Goal: Task Accomplishment & Management: Use online tool/utility

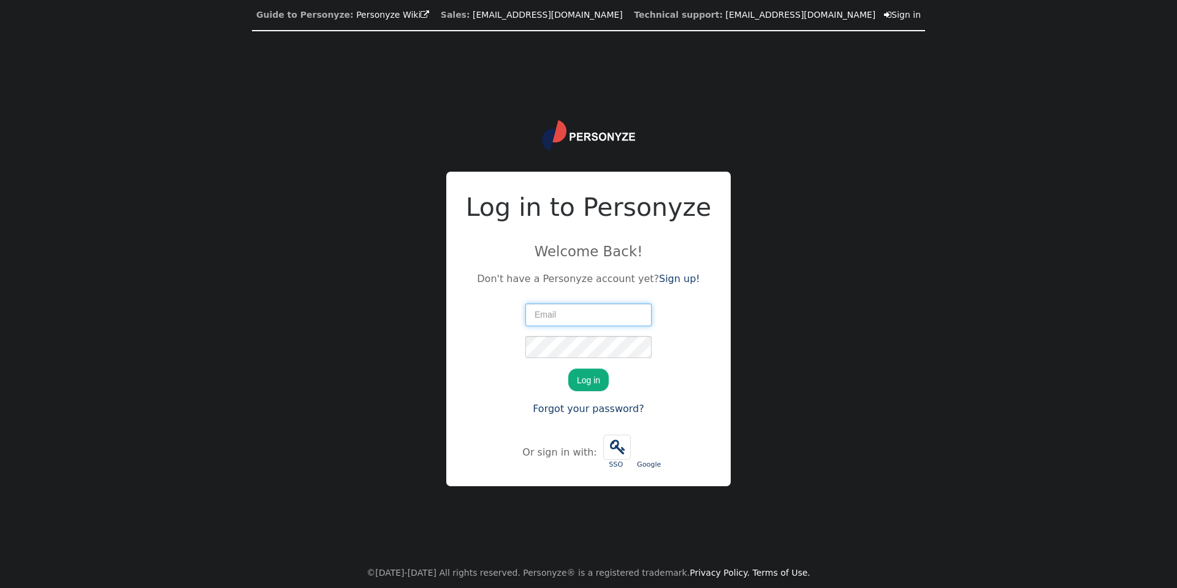
click at [594, 305] on input "text" at bounding box center [589, 315] width 126 height 22
paste input "app-submissions+idWN190R-L9ZWP@shopify.zendesk.com"
type input "app-submissions+idWN190R-L9ZWP@shopify.zendesk.com"
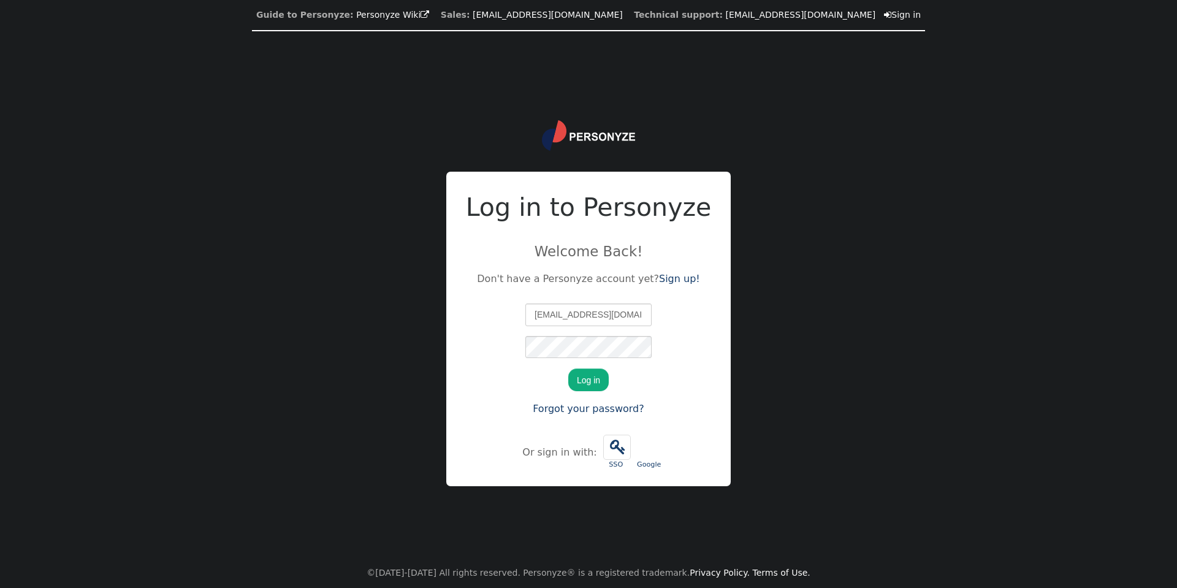
click at [584, 374] on button "Log in" at bounding box center [588, 380] width 40 height 22
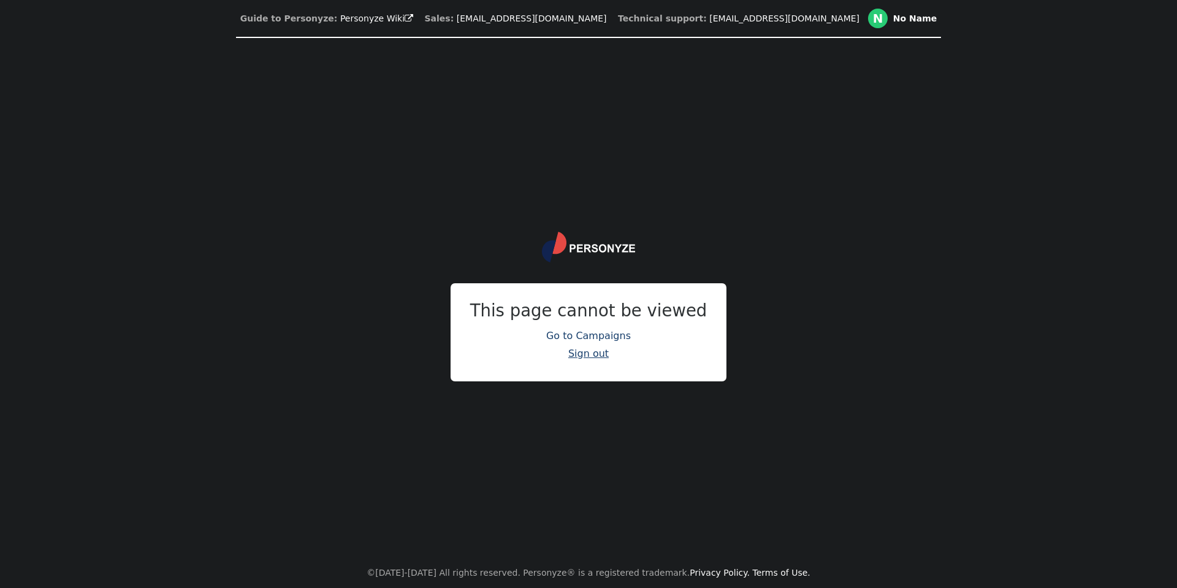
click at [591, 351] on link "Sign out" at bounding box center [588, 354] width 40 height 12
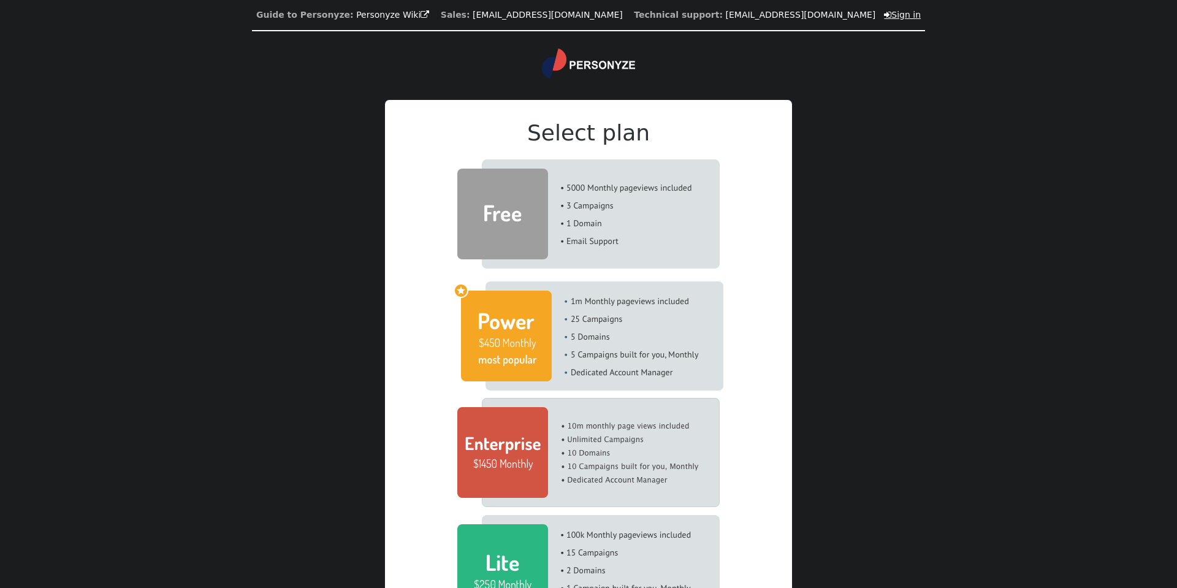
click at [884, 13] on link " Sign in" at bounding box center [902, 15] width 37 height 10
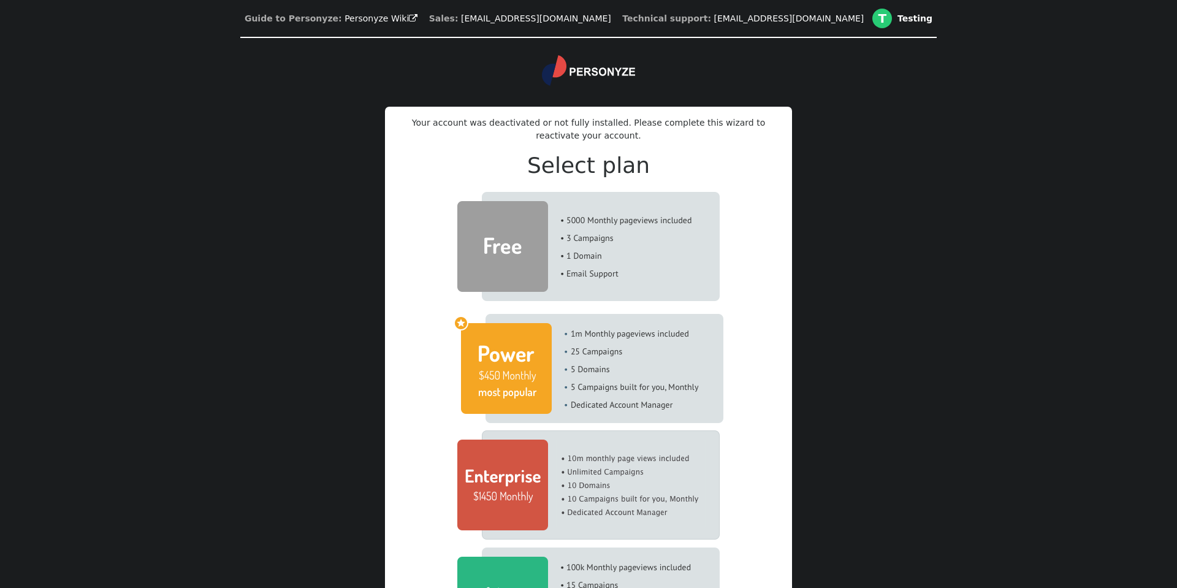
click at [539, 254] on img at bounding box center [588, 246] width 262 height 109
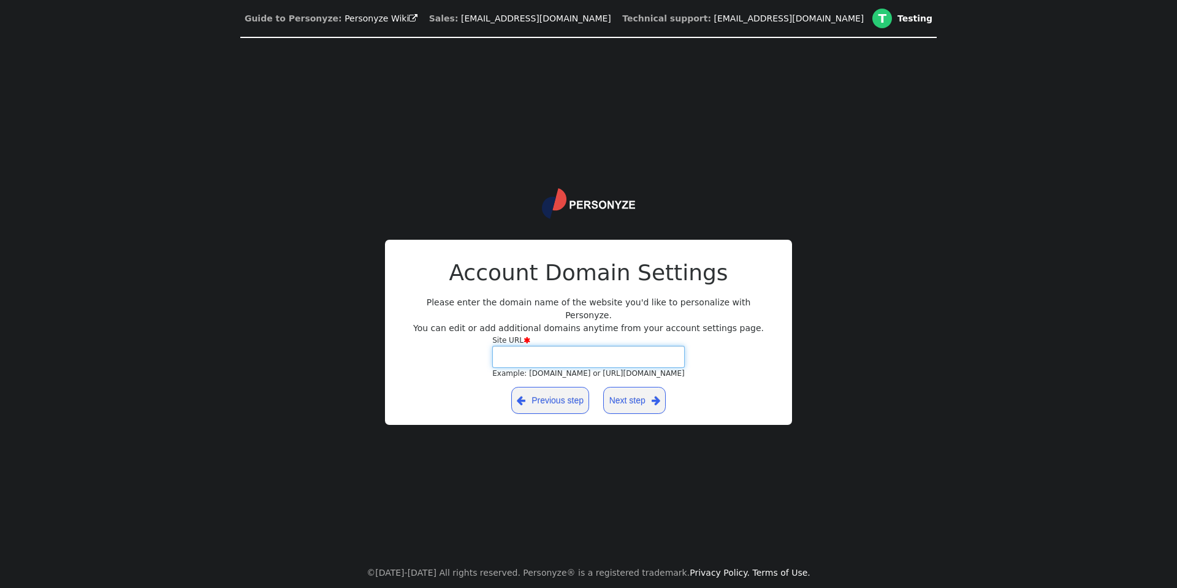
click at [554, 358] on input "Site URL  Example: yourdomain.com or https://yourblog.wordpress.com" at bounding box center [588, 357] width 193 height 22
paste input "faqrzq-zz.myshopify.com"
type input "faqrzq-zz.myshopify.com"
click at [652, 399] on span "" at bounding box center [656, 400] width 9 height 15
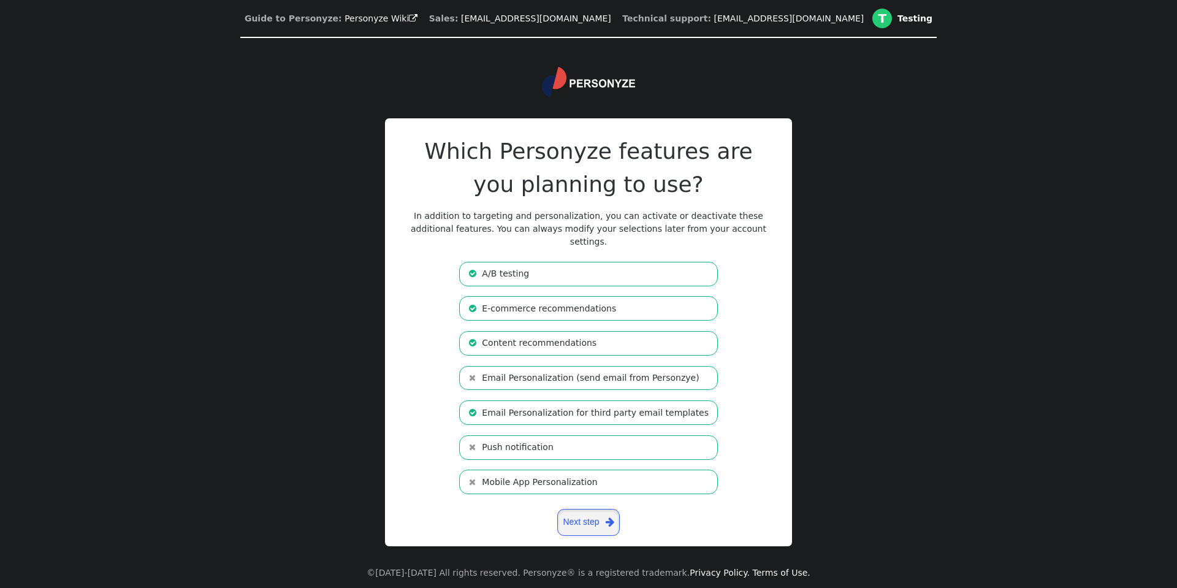
click at [586, 509] on link "Next step " at bounding box center [588, 522] width 63 height 27
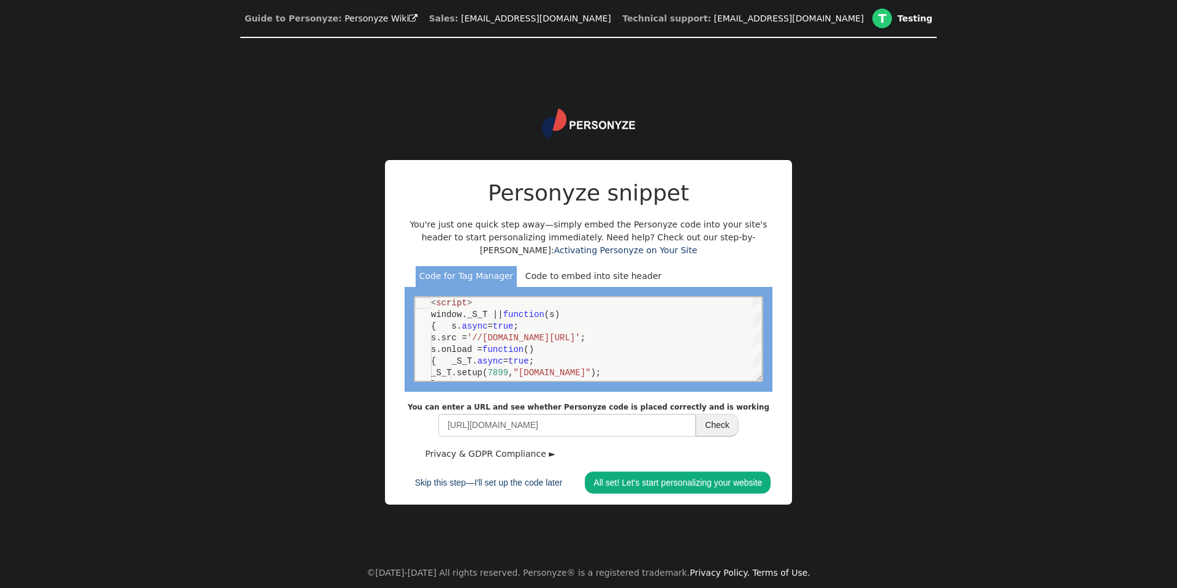
click at [592, 403] on b "You can enter a URL and see whether Personyze code is placed correctly and is w…" at bounding box center [589, 407] width 362 height 9
click at [554, 414] on input "http://faqrzq-zz.myshopify.com/" at bounding box center [567, 425] width 258 height 22
click at [639, 494] on link "All set! Let's start personalizing your website" at bounding box center [678, 483] width 186 height 22
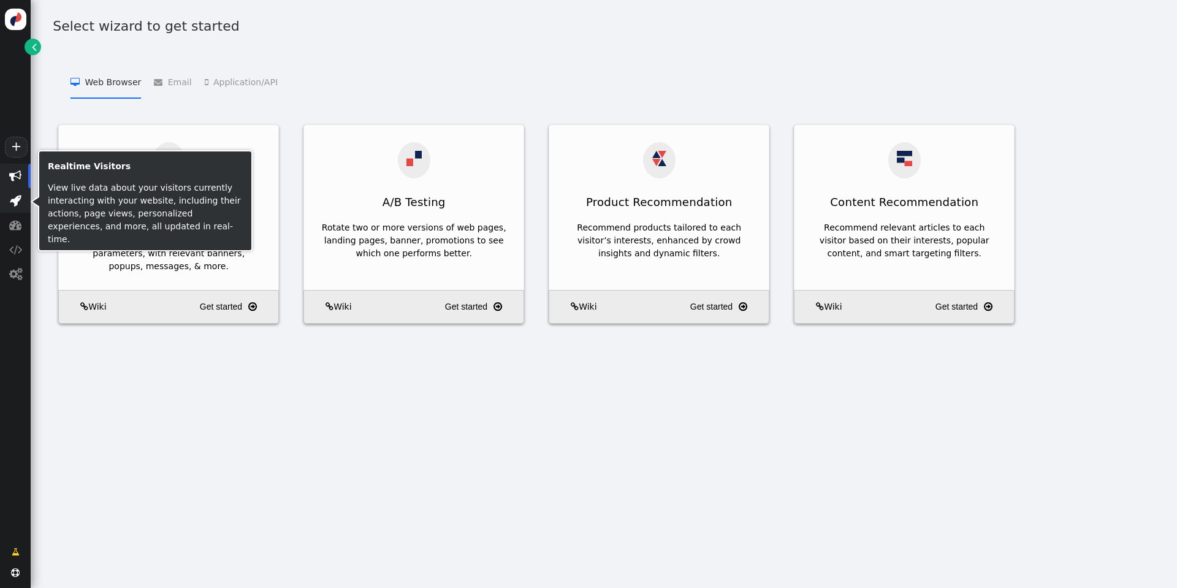
click at [29, 188] on span "" at bounding box center [15, 200] width 31 height 25
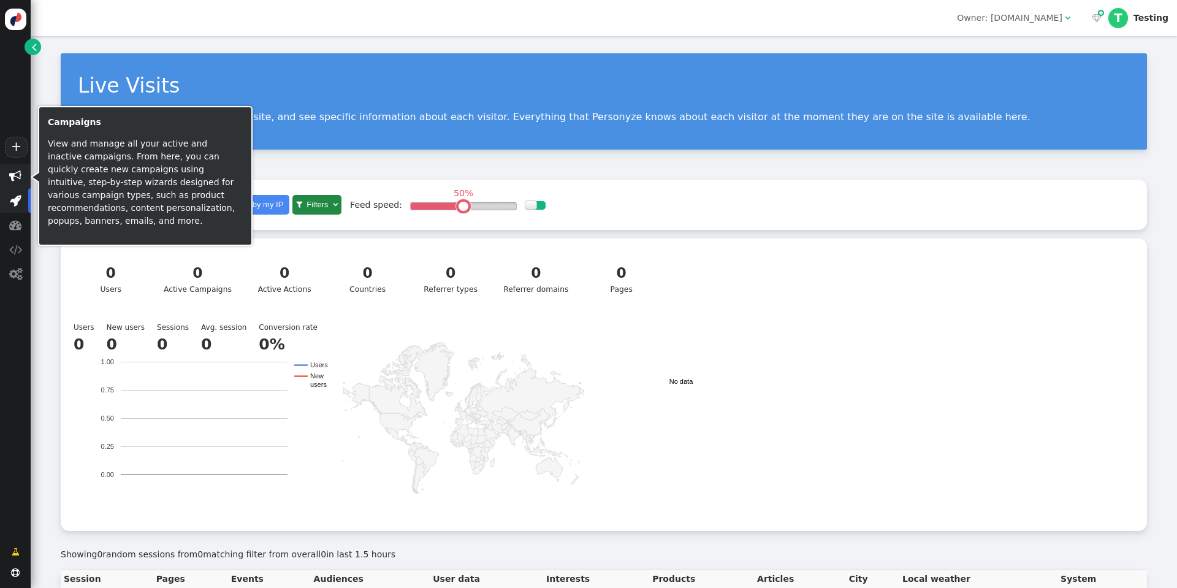
click at [18, 174] on span "" at bounding box center [15, 176] width 12 height 12
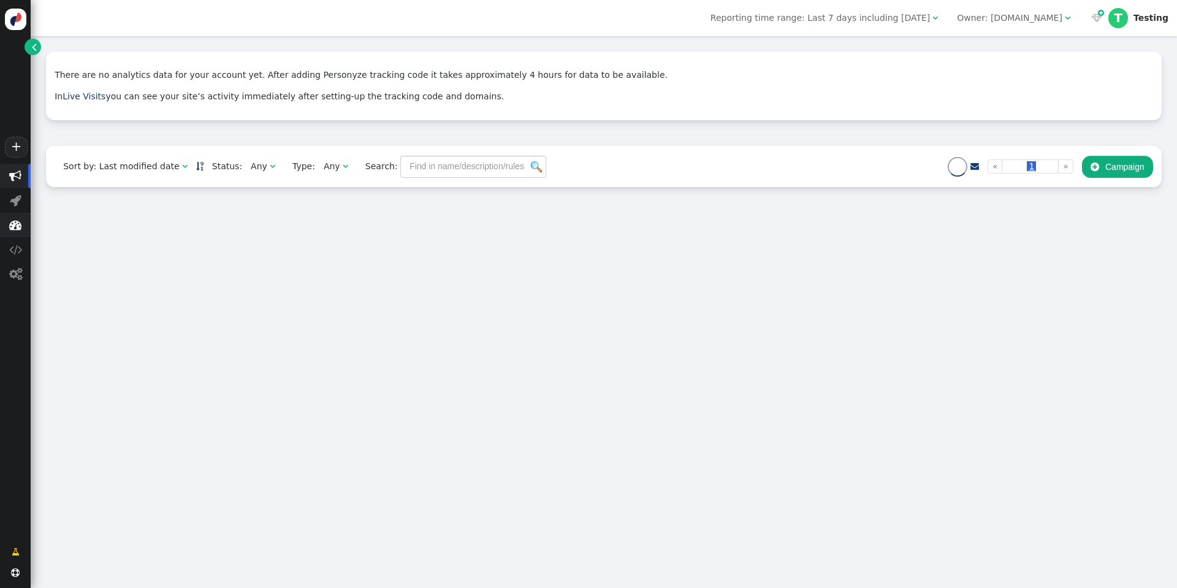
click at [19, 229] on span "" at bounding box center [15, 225] width 12 height 12
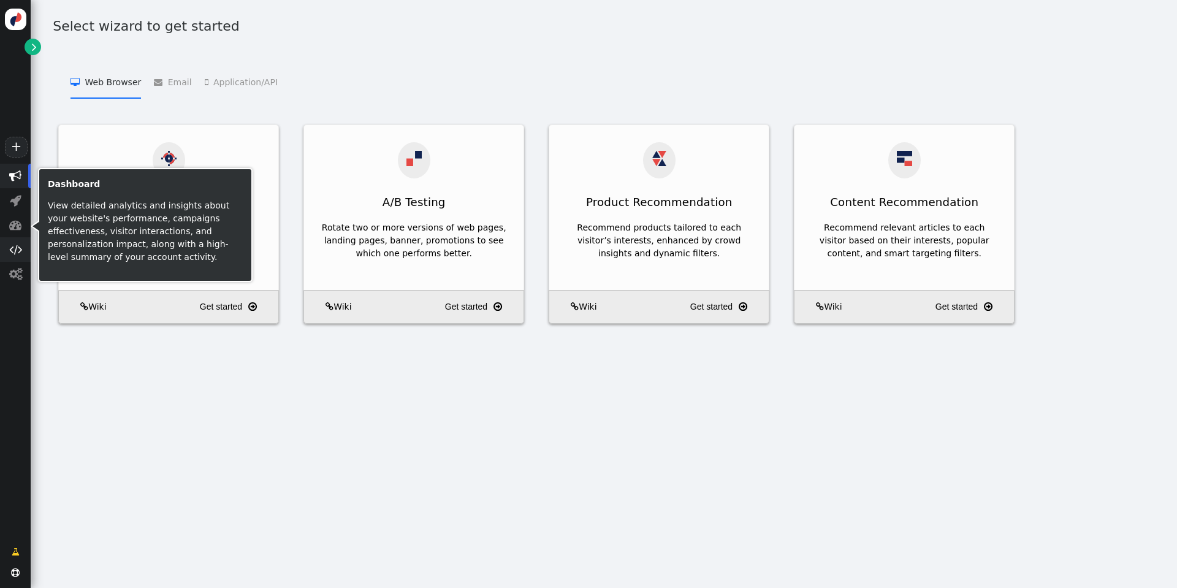
click at [14, 246] on span "" at bounding box center [15, 249] width 13 height 12
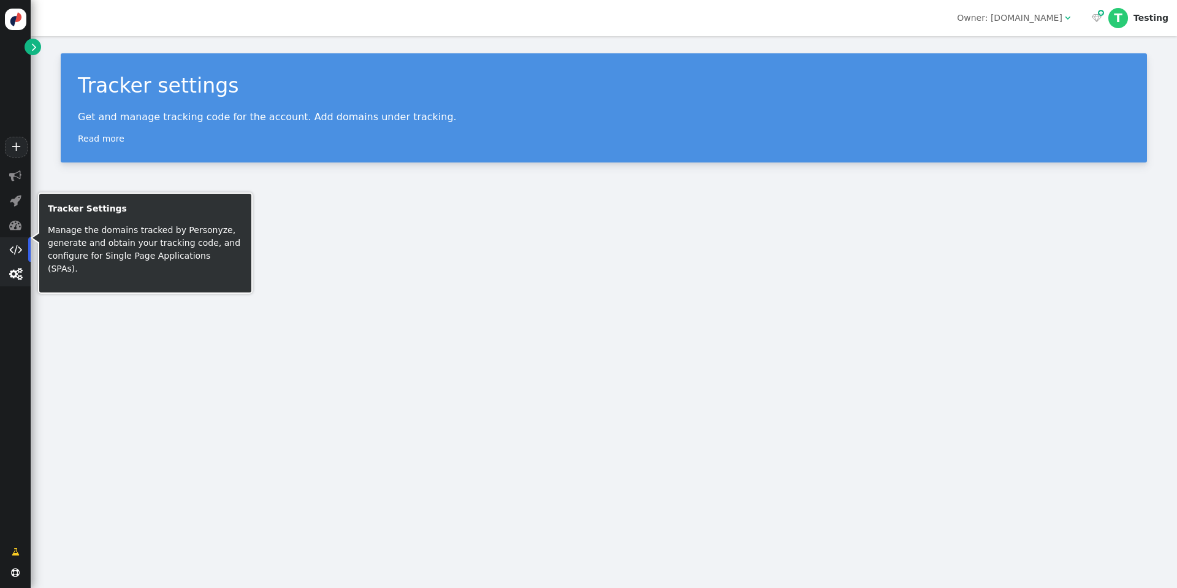
click at [21, 270] on span "" at bounding box center [15, 274] width 13 height 12
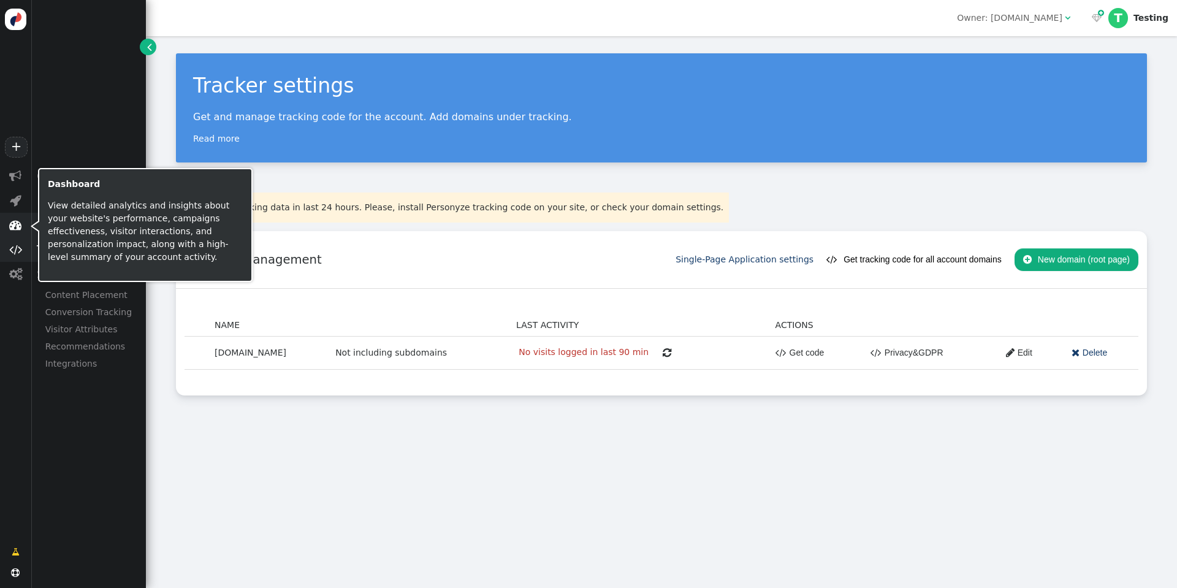
click at [12, 219] on span "" at bounding box center [15, 225] width 12 height 12
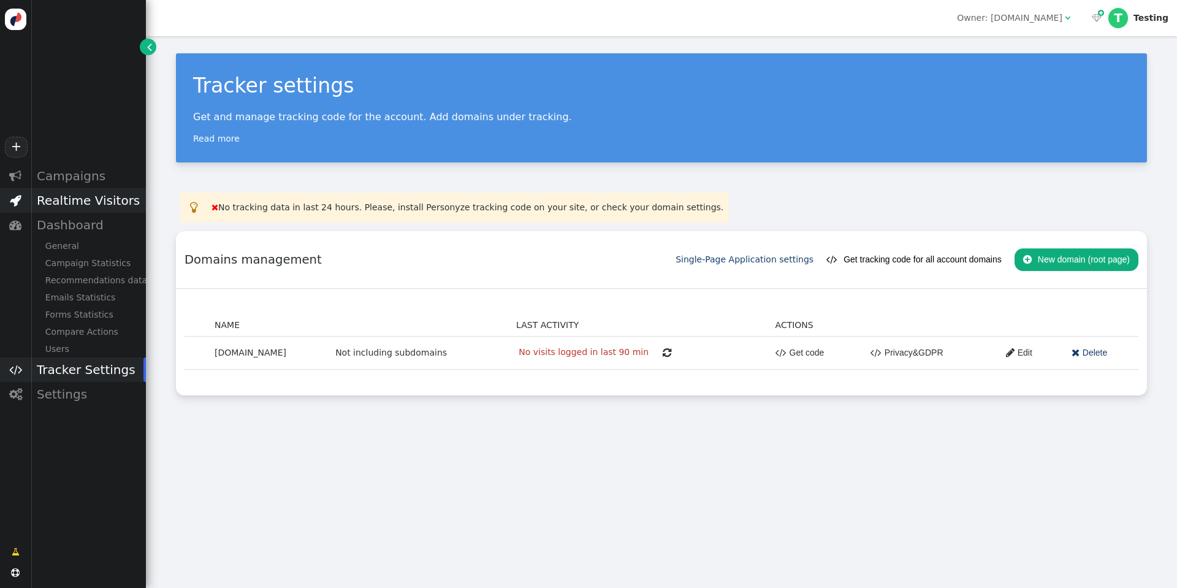
click at [13, 207] on span "" at bounding box center [15, 200] width 31 height 25
